Goal: Task Accomplishment & Management: Use online tool/utility

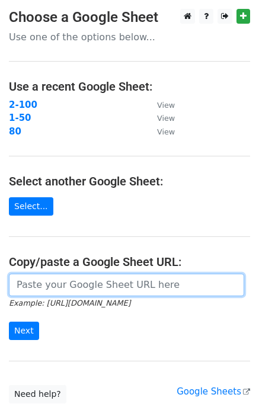
click at [60, 283] on input "url" at bounding box center [126, 285] width 235 height 23
paste input "https://docs.google.com/spreadsheets/d/1T-eRCybundKyl-6XRIQ9oH7MMYF3S1LTGL7mhaS…"
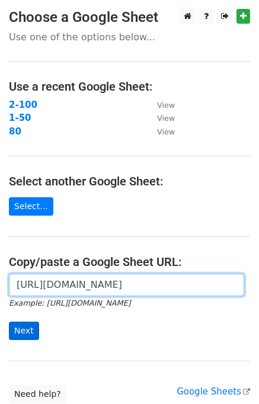
type input "https://docs.google.com/spreadsheets/d/1T-eRCybundKyl-6XRIQ9oH7MMYF3S1LTGL7mhaS…"
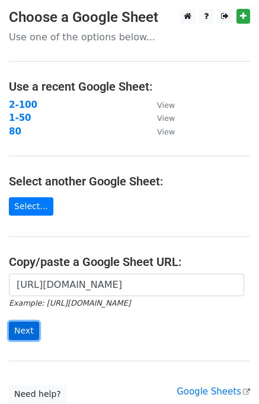
scroll to position [0, 0]
click at [23, 328] on input "Next" at bounding box center [24, 331] width 30 height 18
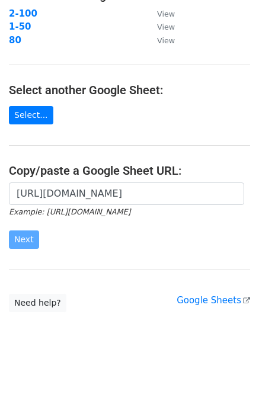
scroll to position [94, 0]
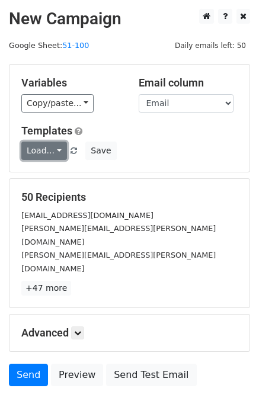
click at [56, 152] on link "Load..." at bounding box center [44, 151] width 46 height 18
click at [60, 181] on link "UK.Profs" at bounding box center [69, 177] width 94 height 19
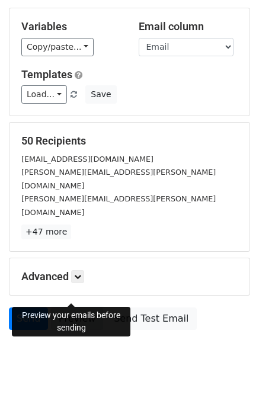
click at [69, 308] on link "Preview" at bounding box center [77, 319] width 52 height 23
click at [25, 308] on link "Send" at bounding box center [28, 319] width 39 height 23
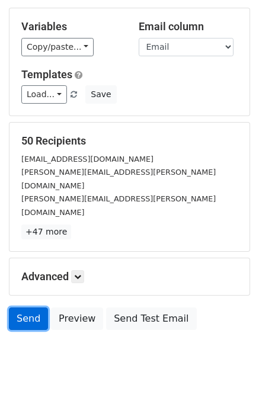
click at [25, 308] on link "Send" at bounding box center [28, 319] width 39 height 23
click at [15, 308] on link "Send" at bounding box center [28, 319] width 39 height 23
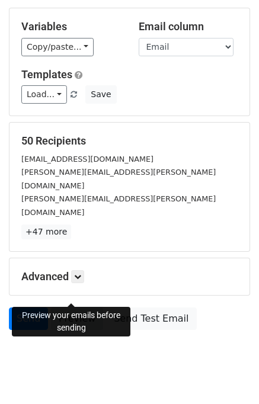
click at [63, 308] on link "Preview" at bounding box center [77, 319] width 52 height 23
click at [43, 89] on link "Load..." at bounding box center [44, 94] width 46 height 18
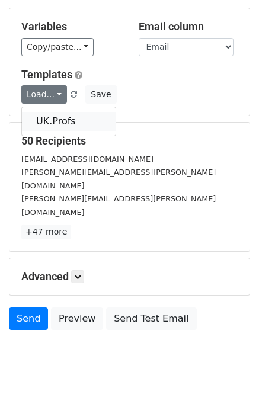
click at [47, 118] on link "UK.Profs" at bounding box center [69, 121] width 94 height 19
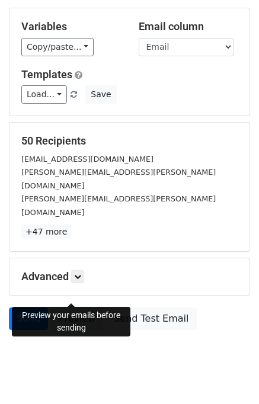
click at [75, 308] on link "Preview" at bounding box center [77, 319] width 52 height 23
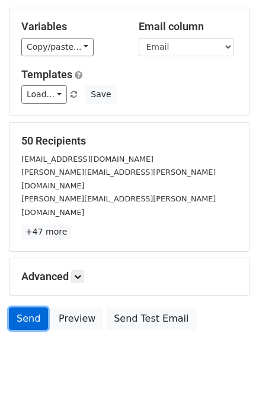
click at [30, 308] on link "Send" at bounding box center [28, 319] width 39 height 23
click at [17, 308] on link "Send" at bounding box center [28, 319] width 39 height 23
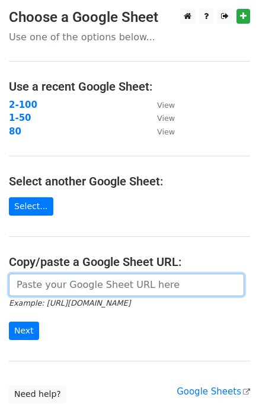
click at [62, 281] on input "url" at bounding box center [126, 285] width 235 height 23
paste input "[URL][DOMAIN_NAME]"
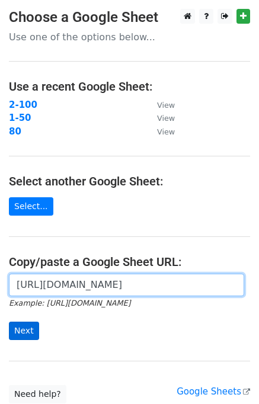
type input "[URL][DOMAIN_NAME]"
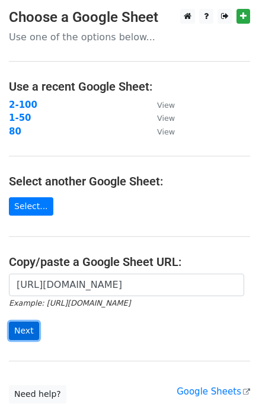
scroll to position [0, 0]
click at [26, 329] on input "Next" at bounding box center [24, 331] width 30 height 18
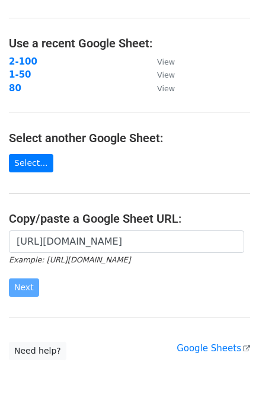
scroll to position [94, 0]
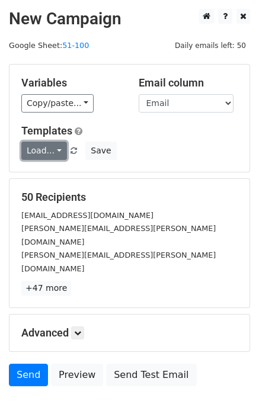
click at [39, 153] on link "Load..." at bounding box center [44, 151] width 46 height 18
click at [39, 172] on link "UK.Profs" at bounding box center [69, 177] width 94 height 19
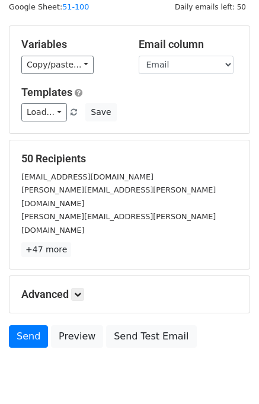
scroll to position [56, 0]
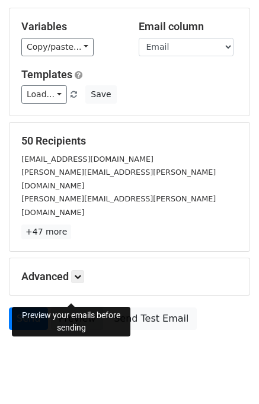
click at [75, 308] on link "Preview" at bounding box center [77, 319] width 52 height 23
click at [28, 308] on link "Send" at bounding box center [28, 319] width 39 height 23
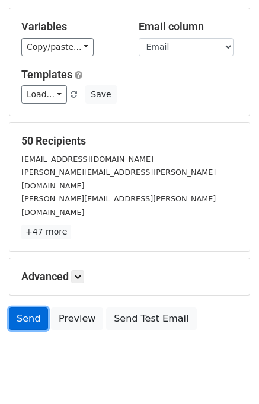
click at [25, 308] on link "Send" at bounding box center [28, 319] width 39 height 23
click at [242, 338] on body "New Campaign Daily emails left: 50 Google Sheet: 51-100 Variables Copy/paste...…" at bounding box center [129, 168] width 259 height 431
click at [30, 308] on link "Send" at bounding box center [28, 319] width 39 height 23
click at [15, 308] on link "Send" at bounding box center [28, 319] width 39 height 23
click at [18, 308] on link "Send" at bounding box center [28, 319] width 39 height 23
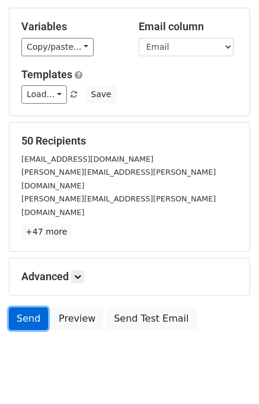
click at [29, 308] on link "Send" at bounding box center [28, 319] width 39 height 23
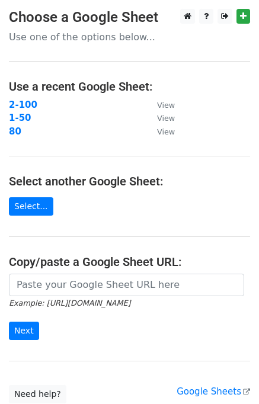
click at [29, 295] on input "url" at bounding box center [126, 285] width 235 height 23
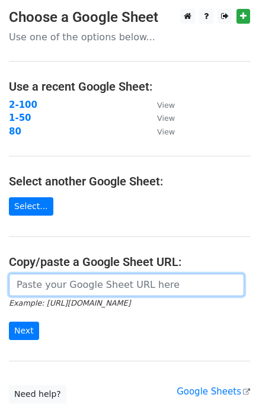
click at [27, 289] on input "url" at bounding box center [126, 285] width 235 height 23
paste input "[URL][DOMAIN_NAME]"
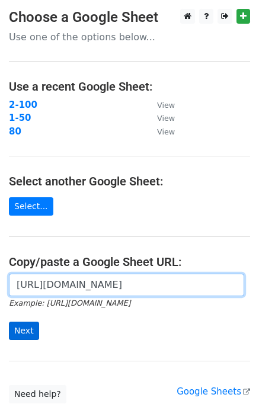
type input "[URL][DOMAIN_NAME]"
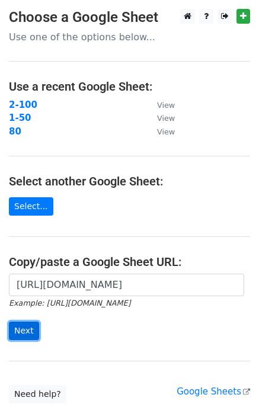
click at [24, 331] on input "Next" at bounding box center [24, 331] width 30 height 18
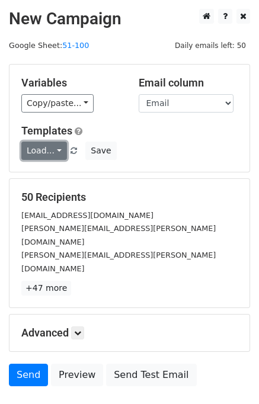
click at [37, 152] on link "Load..." at bounding box center [44, 151] width 46 height 18
click at [43, 171] on link "UK.Profs" at bounding box center [69, 177] width 94 height 19
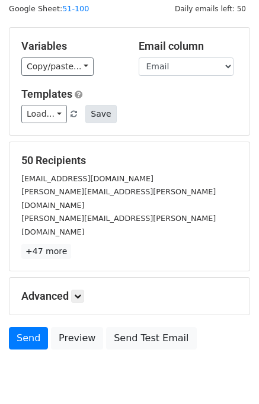
scroll to position [56, 0]
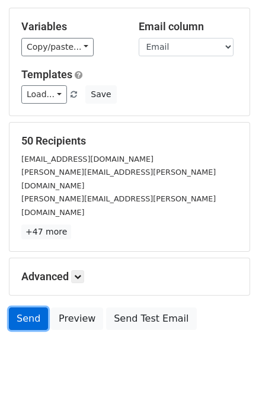
click at [21, 308] on link "Send" at bounding box center [28, 319] width 39 height 23
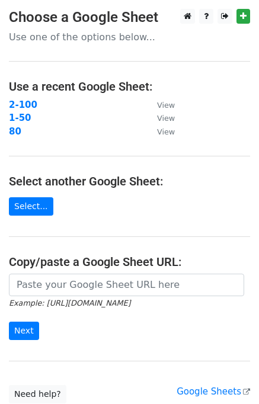
drag, startPoint x: 23, startPoint y: 105, endPoint x: 10, endPoint y: 162, distance: 58.9
click at [10, 162] on main "Choose a Google Sheet Use one of the options below... Use a recent Google Sheet…" at bounding box center [129, 206] width 259 height 395
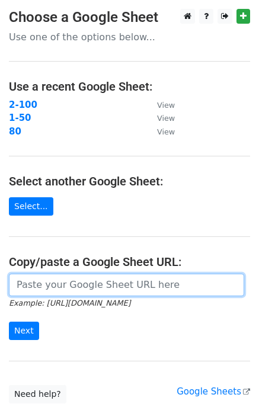
click at [37, 281] on input "url" at bounding box center [126, 285] width 235 height 23
paste input "[URL][DOMAIN_NAME]"
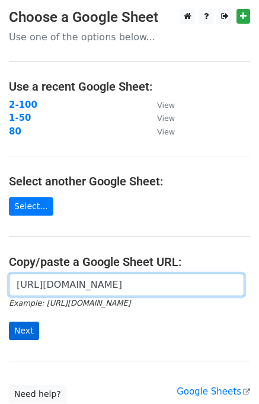
type input "[URL][DOMAIN_NAME]"
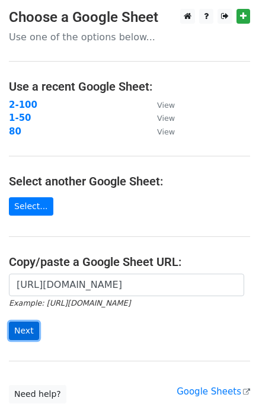
scroll to position [0, 0]
click at [21, 331] on input "Next" at bounding box center [24, 331] width 30 height 18
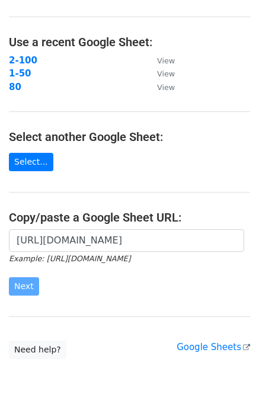
scroll to position [94, 0]
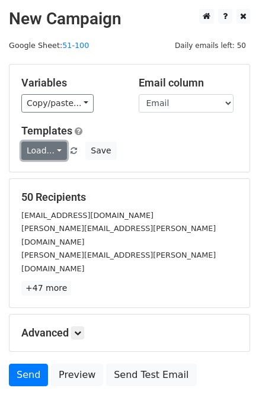
click at [37, 152] on link "Load..." at bounding box center [44, 151] width 46 height 18
click at [46, 172] on link "UK.Profs" at bounding box center [69, 177] width 94 height 19
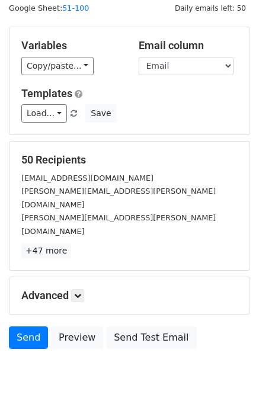
scroll to position [56, 0]
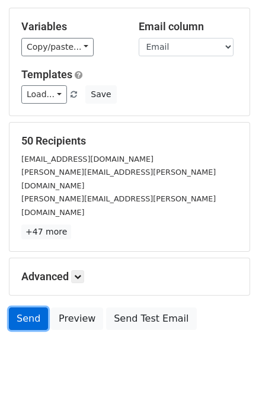
click at [25, 308] on link "Send" at bounding box center [28, 319] width 39 height 23
click at [21, 308] on link "Send" at bounding box center [28, 319] width 39 height 23
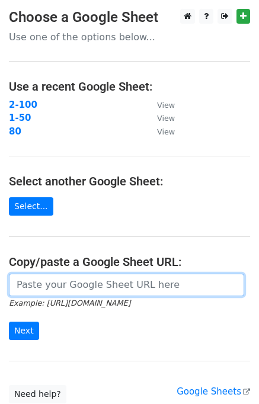
drag, startPoint x: 0, startPoint y: 0, endPoint x: 77, endPoint y: 277, distance: 287.8
click at [77, 277] on input "url" at bounding box center [126, 285] width 235 height 23
paste input "[URL][DOMAIN_NAME]"
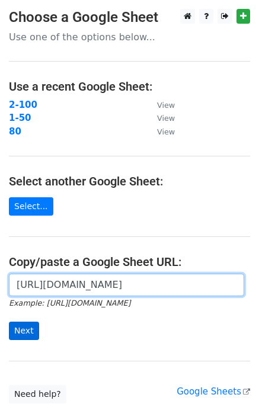
type input "[URL][DOMAIN_NAME]"
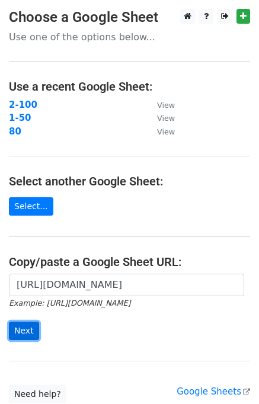
click at [15, 334] on input "Next" at bounding box center [24, 331] width 30 height 18
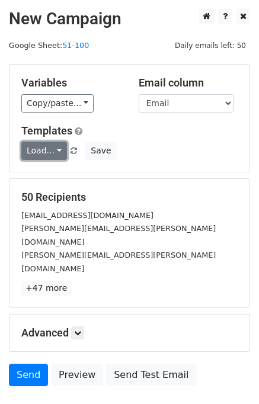
click at [41, 154] on link "Load..." at bounding box center [44, 151] width 46 height 18
click at [46, 168] on link "UK.Profs" at bounding box center [69, 177] width 94 height 19
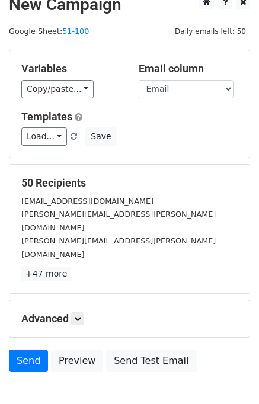
scroll to position [56, 0]
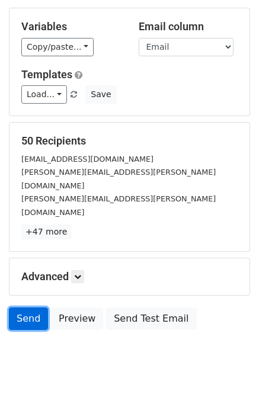
click at [23, 308] on link "Send" at bounding box center [28, 319] width 39 height 23
